Goal: Transaction & Acquisition: Purchase product/service

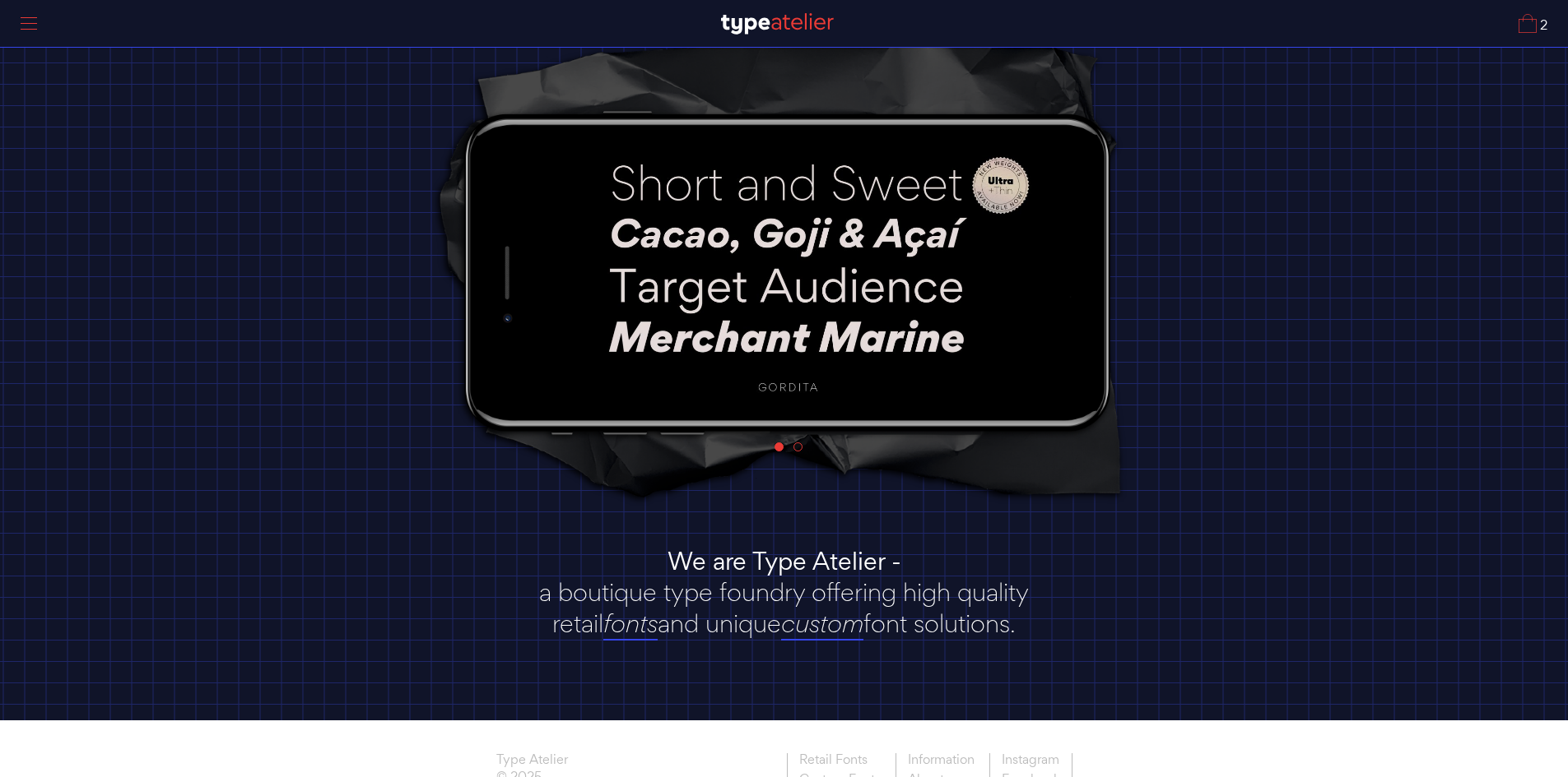
scroll to position [133, 0]
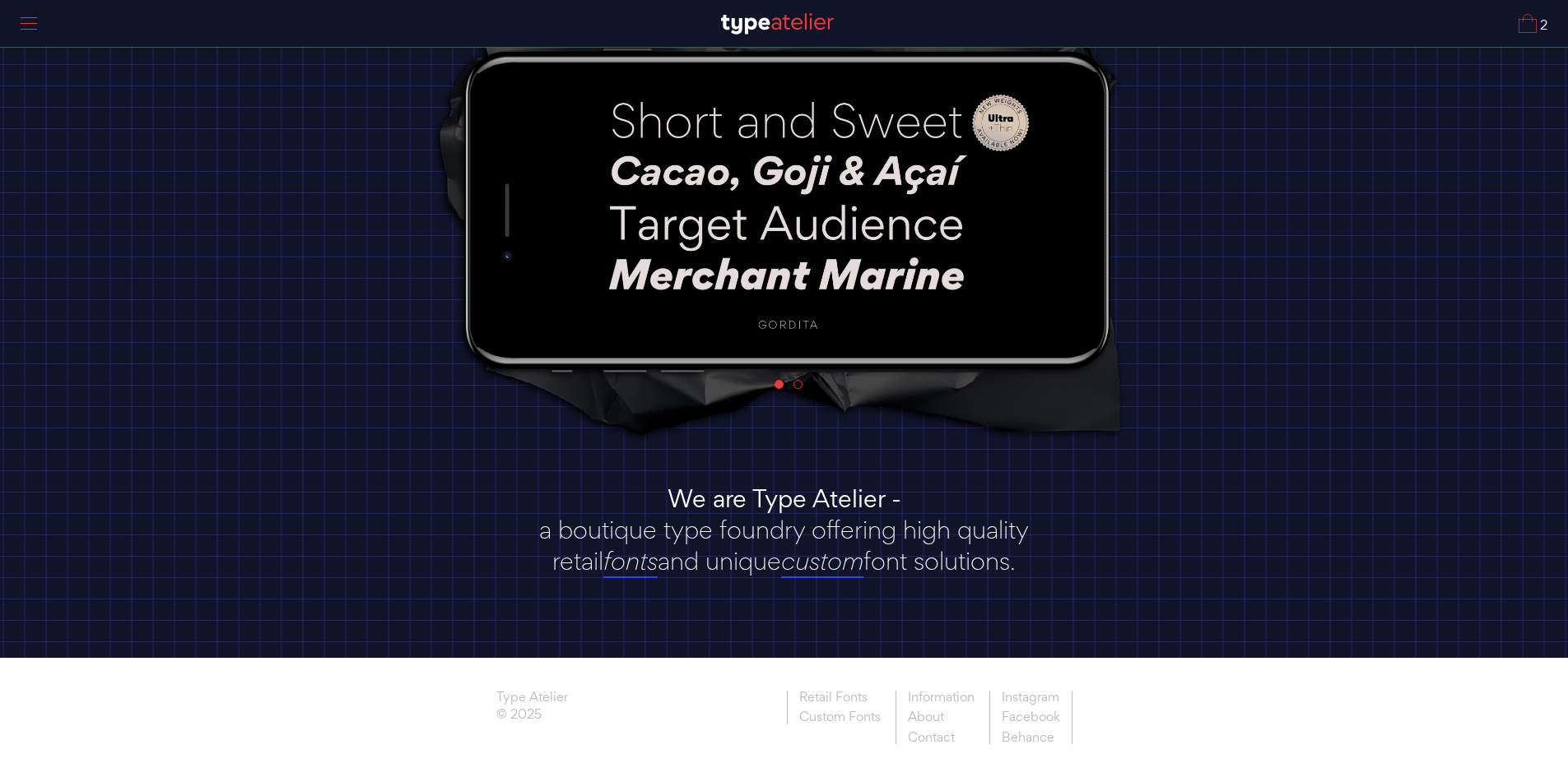
click at [878, 276] on img at bounding box center [787, 209] width 486 height 274
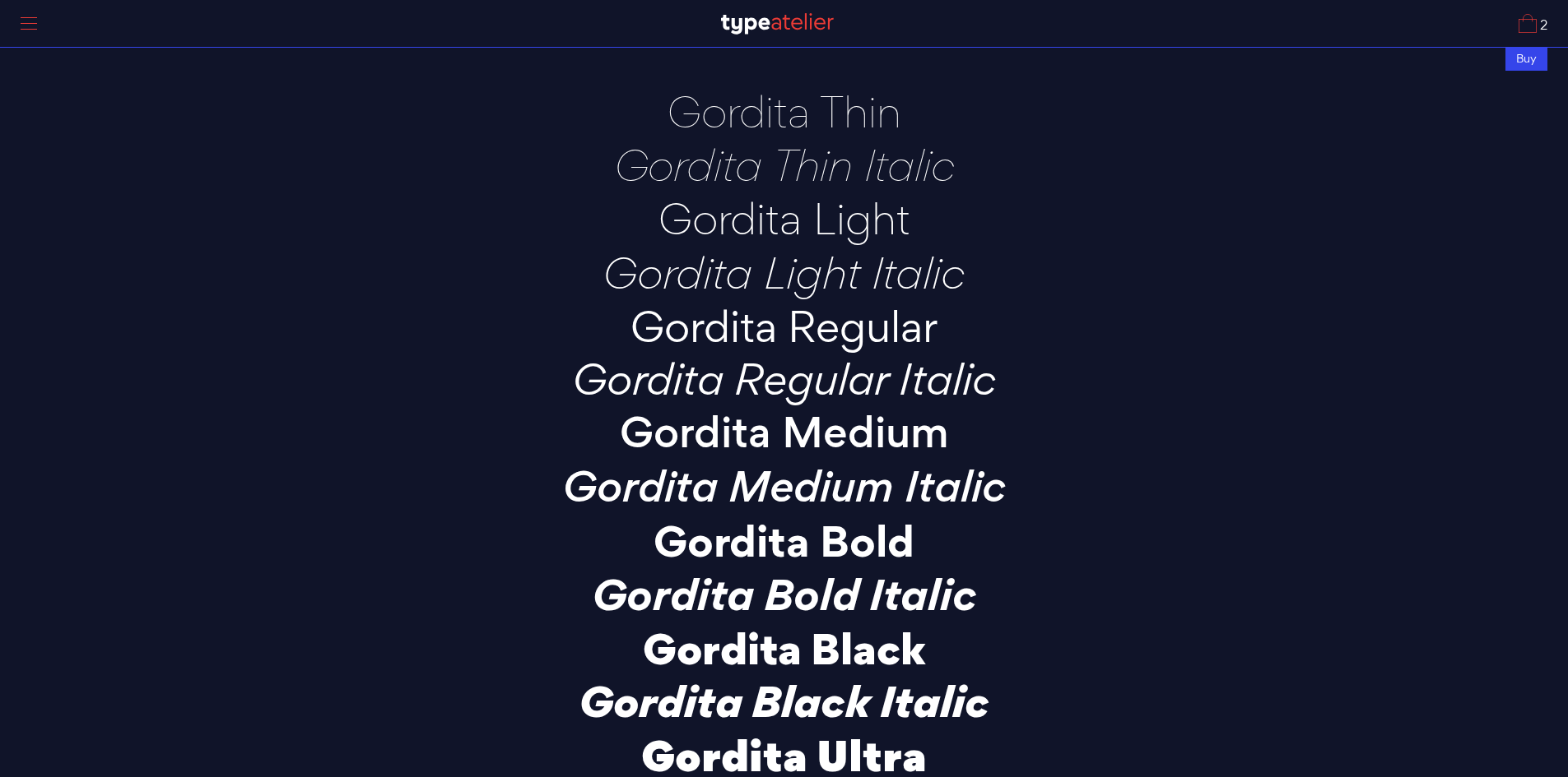
click at [31, 20] on div at bounding box center [28, 23] width 41 height 37
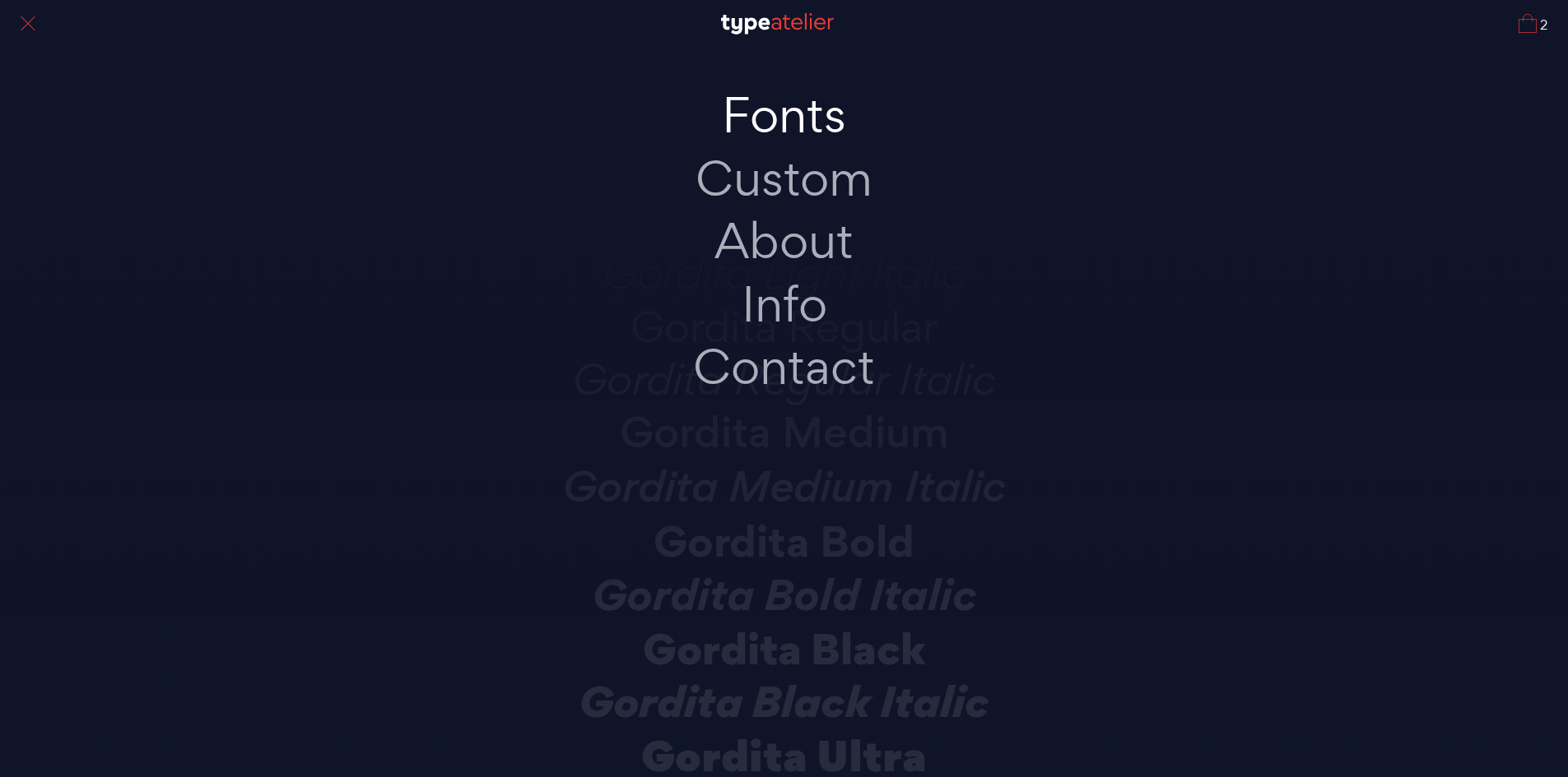
click at [828, 121] on link "Fonts" at bounding box center [784, 115] width 346 height 63
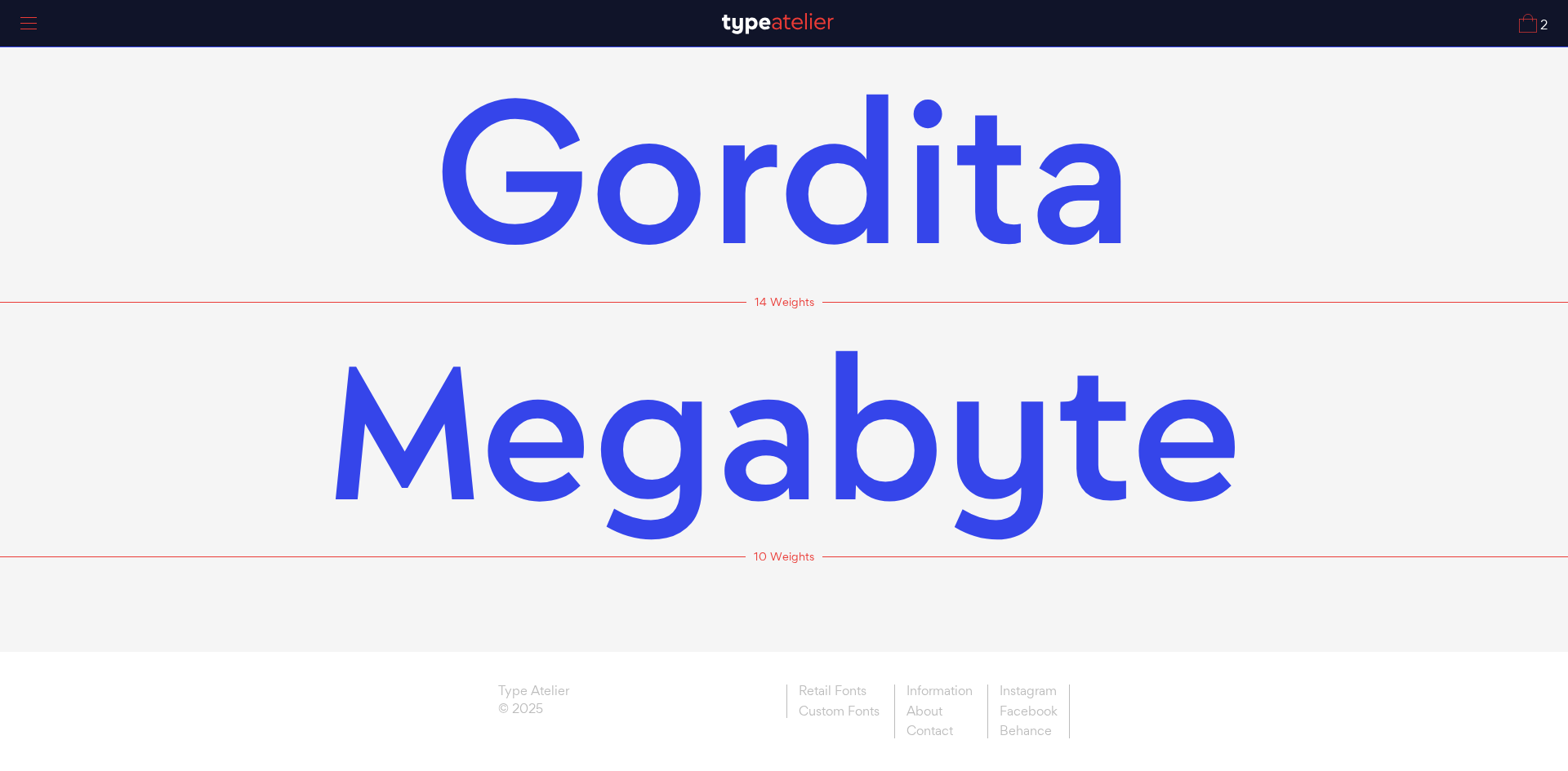
click at [807, 349] on span "Megabyte" at bounding box center [784, 429] width 915 height 254
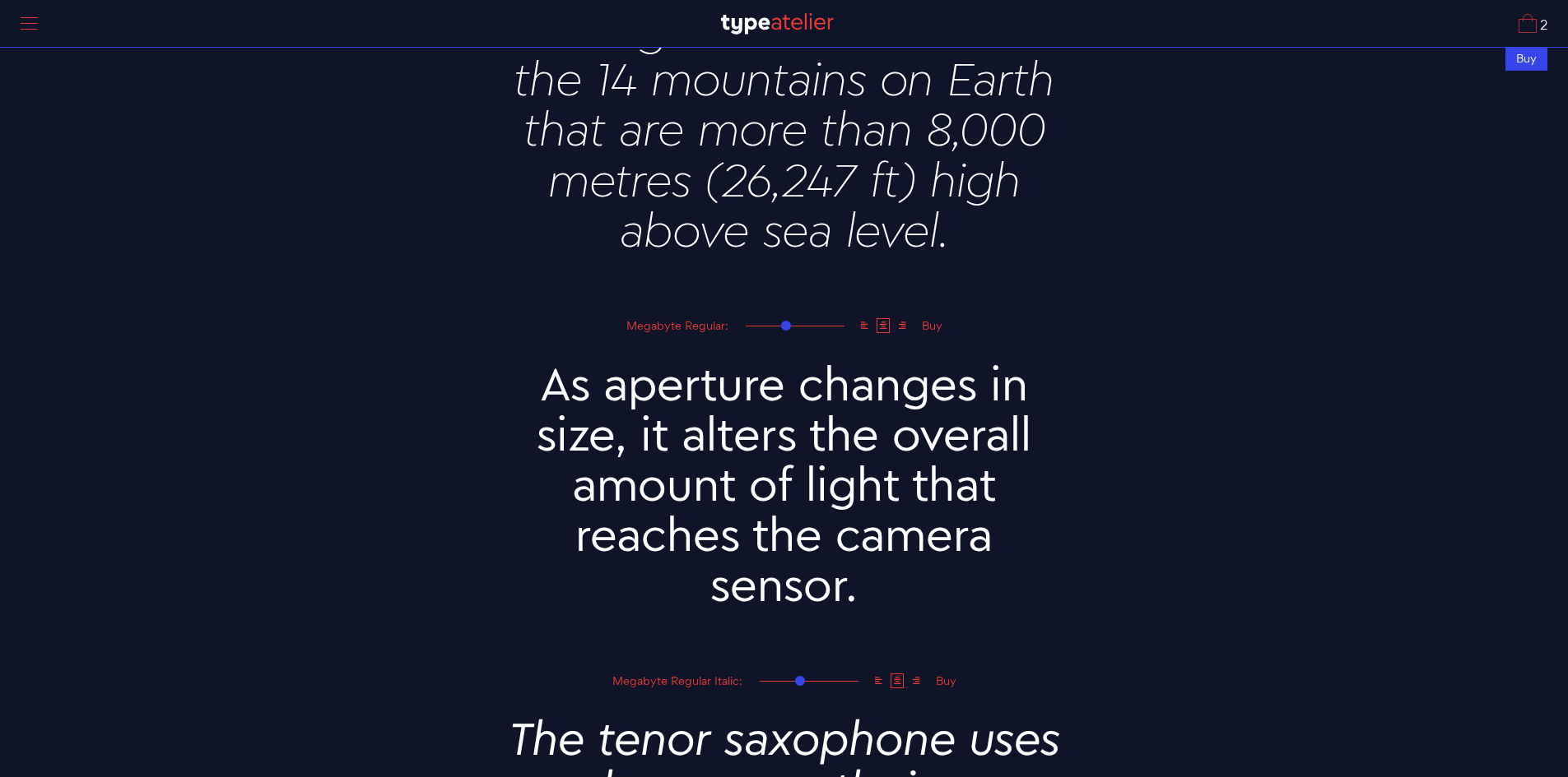
scroll to position [1234, 0]
